Goal: Communication & Community: Answer question/provide support

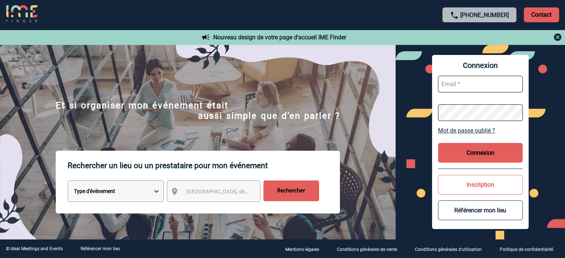
type input "jnetobogalho@ime-groupe.com"
click at [479, 151] on button "Connexion" at bounding box center [480, 153] width 85 height 20
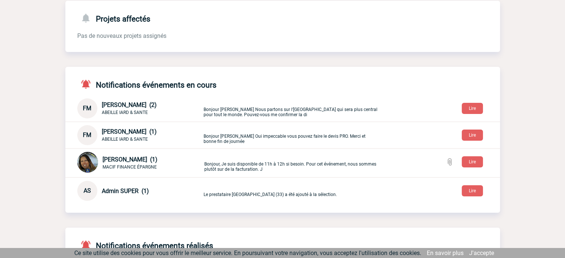
scroll to position [136, 0]
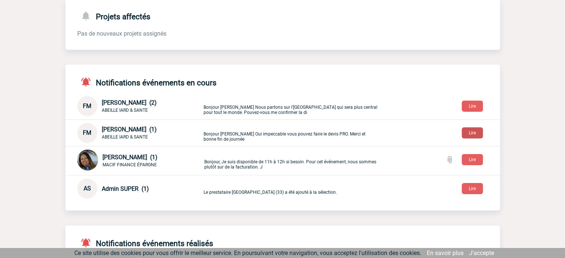
click at [471, 135] on button "Lire" at bounding box center [472, 132] width 21 height 11
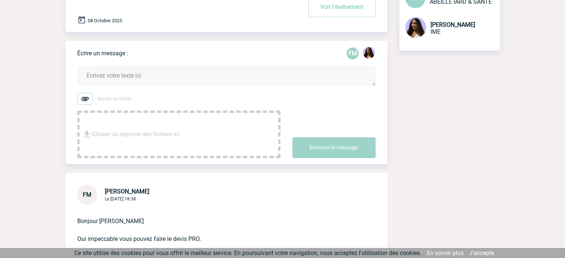
scroll to position [87, 0]
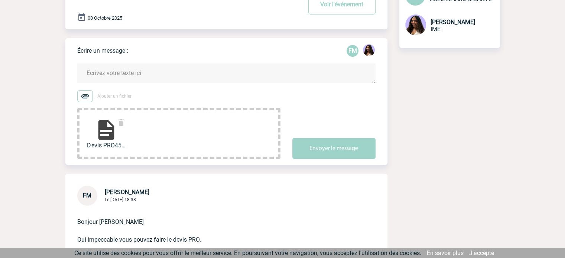
click at [141, 73] on textarea at bounding box center [226, 73] width 298 height 20
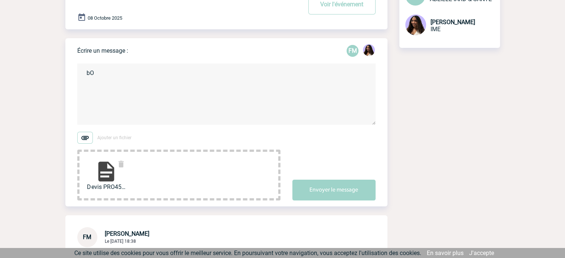
type textarea "b"
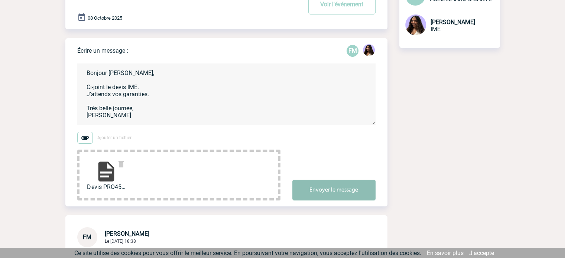
type textarea "Bonjour Florence, Ci-joint le devis IME. J'attends vos garanties. Très belle jo…"
click at [307, 197] on button "Envoyer le message" at bounding box center [333, 190] width 83 height 21
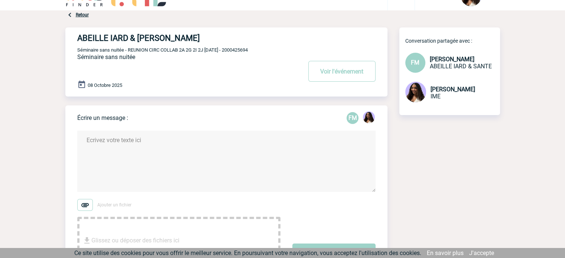
scroll to position [0, 0]
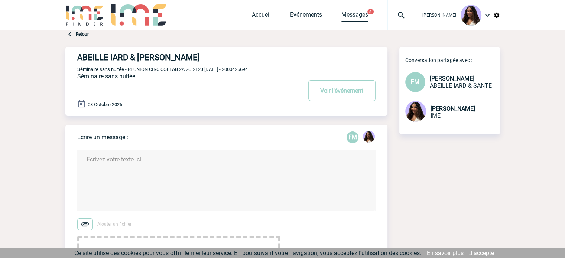
click at [345, 13] on link "Messages" at bounding box center [354, 16] width 27 height 10
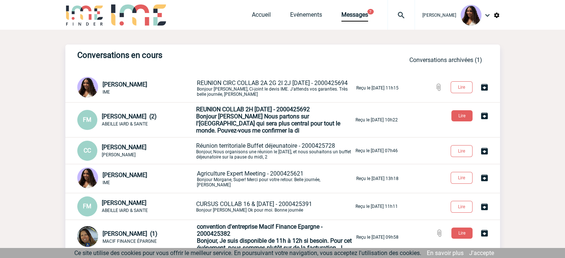
click at [224, 123] on span "Bonjour [PERSON_NAME] Nous partons sur l'[GEOGRAPHIC_DATA] qui sera plus centra…" at bounding box center [268, 123] width 144 height 21
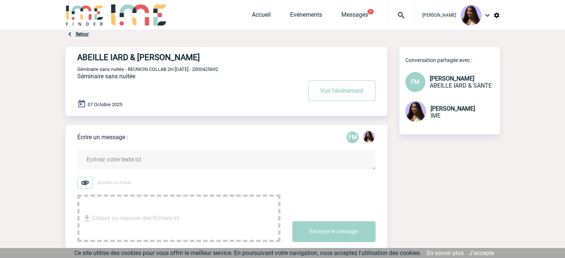
click at [218, 68] on span "Séminaire sans nuitée - REUNION COLLAB 2H 07/10/2025 - 2000425692" at bounding box center [147, 69] width 141 height 6
copy span "2000425692"
click at [341, 19] on link "Messages" at bounding box center [354, 16] width 27 height 10
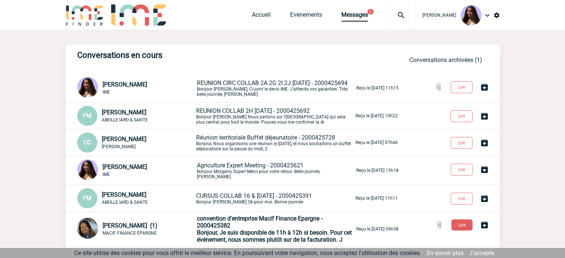
click at [200, 95] on p "REUNION CIRC COLLAB 2A 2G 2I 2J 08/10/2025 - 2000425694 Bonjour Florence, Ci-jo…" at bounding box center [276, 87] width 158 height 17
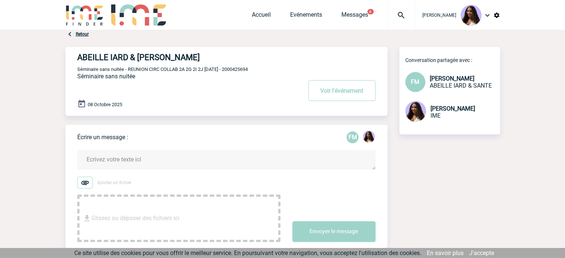
drag, startPoint x: 270, startPoint y: 69, endPoint x: 237, endPoint y: 70, distance: 32.7
click at [237, 70] on p "Séminaire sans nuitée - REUNION CIRC COLLAB 2A 2G 2I 2J 08/10/2025 - 2000425694" at bounding box center [188, 69] width 223 height 6
copy span "2000425694"
click at [345, 10] on div "Accueil Evénements Messages 6 Projet, client Projet, client" at bounding box center [333, 15] width 163 height 30
click at [343, 17] on link "Messages" at bounding box center [354, 16] width 27 height 10
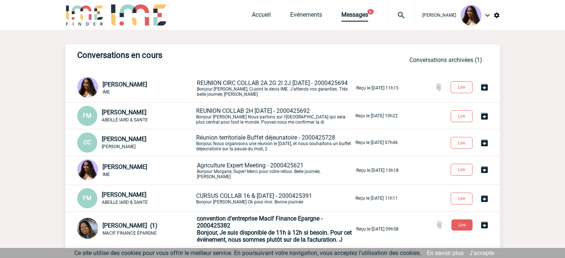
click at [224, 122] on p "REUNION COLLAB 2H [DATE] - 2000425692 Bonjour [PERSON_NAME] Nous partons sur l'…" at bounding box center [275, 115] width 158 height 17
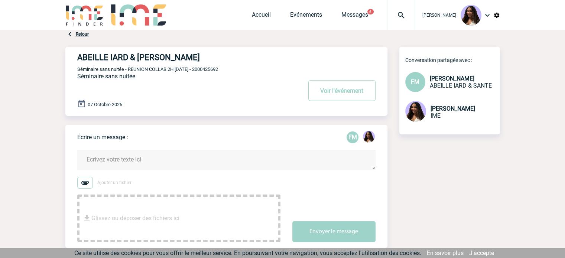
drag, startPoint x: 236, startPoint y: 70, endPoint x: 206, endPoint y: 72, distance: 30.6
click at [206, 72] on p "Séminaire sans nuitée - REUNION COLLAB 2H 07/10/2025 - 2000425692" at bounding box center [188, 69] width 223 height 6
copy span "2000425692"
click at [235, 68] on p "Séminaire sans nuitée - REUNION COLLAB 2H 07/10/2025 - 2000425692" at bounding box center [188, 69] width 223 height 6
